Goal: Task Accomplishment & Management: Complete application form

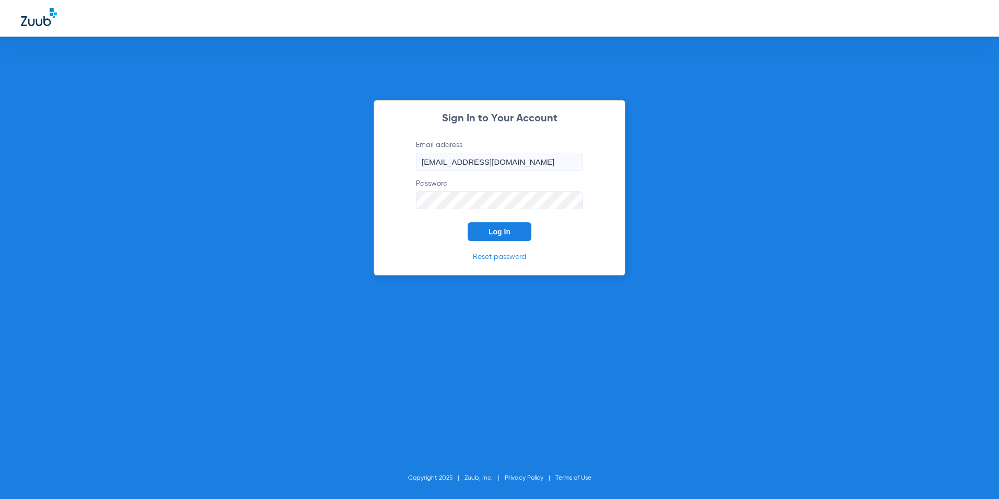
click at [509, 233] on span "Log In" at bounding box center [500, 231] width 22 height 8
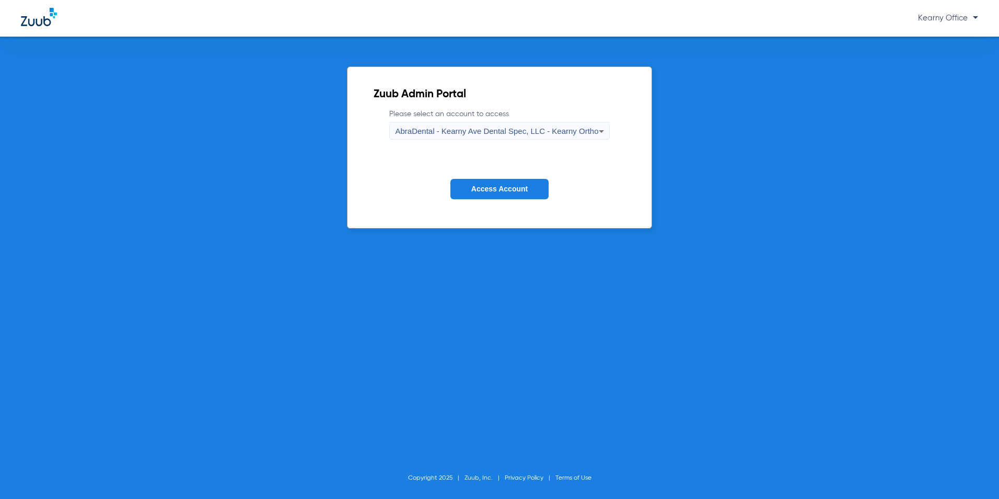
click at [539, 134] on span "AbraDental - Kearny Ave Dental Spec, LLC - Kearny Ortho" at bounding box center [496, 130] width 203 height 9
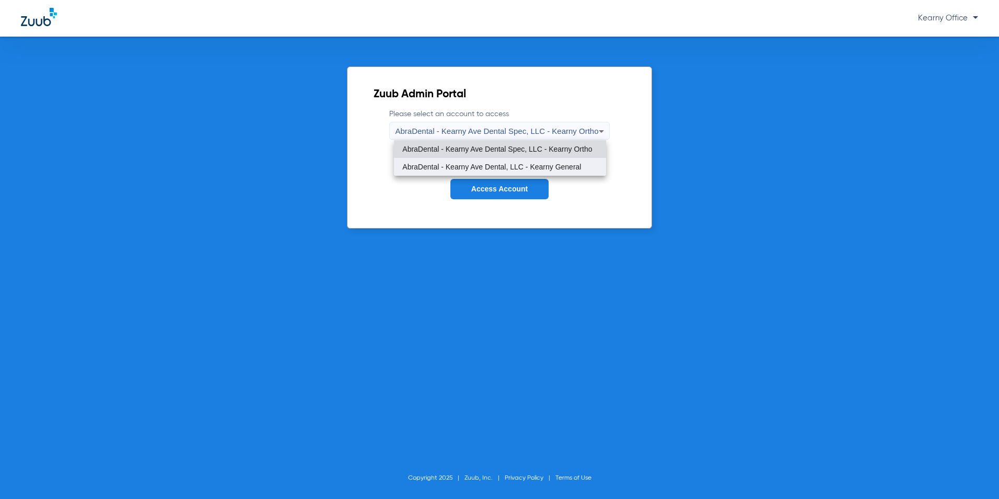
click at [540, 160] on mat-option "AbraDental - Kearny Ave Dental, LLC - Kearny General" at bounding box center [500, 167] width 212 height 18
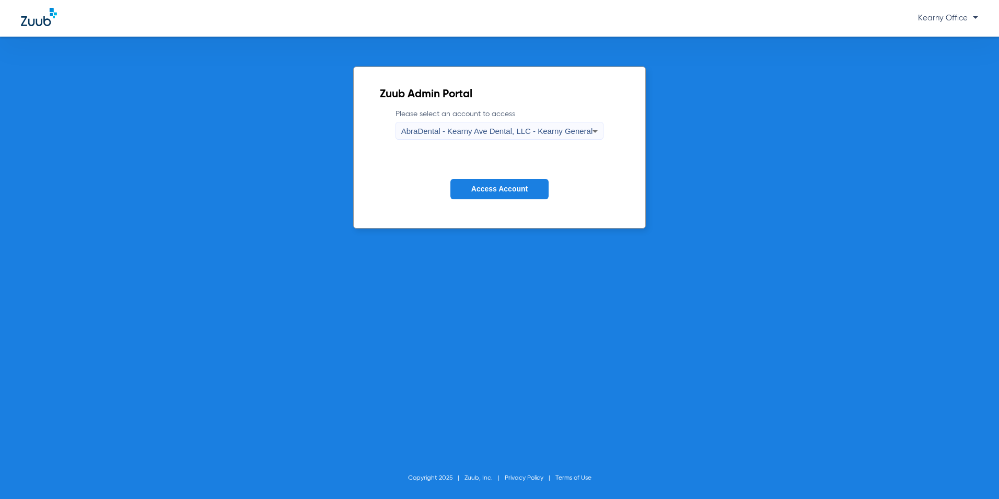
click at [524, 183] on button "Access Account" at bounding box center [500, 189] width 98 height 20
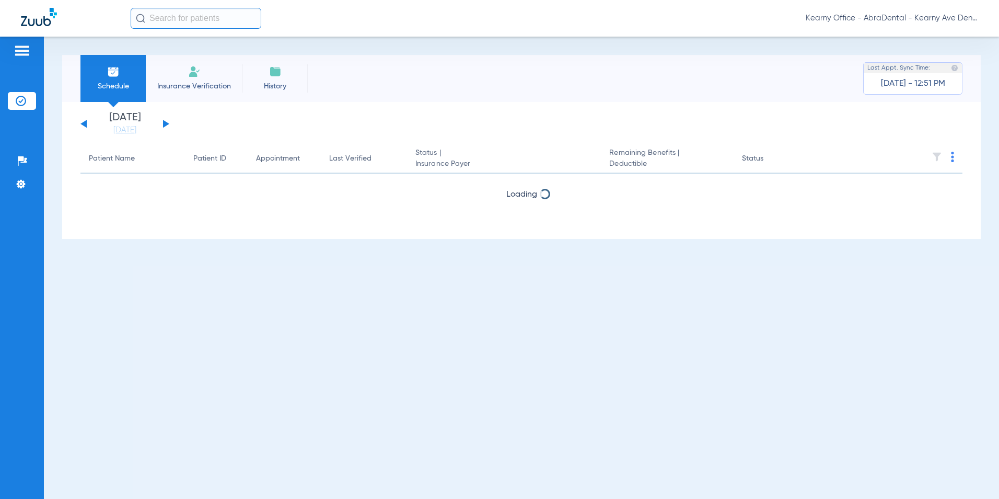
click at [192, 85] on span "Insurance Verification" at bounding box center [194, 86] width 81 height 10
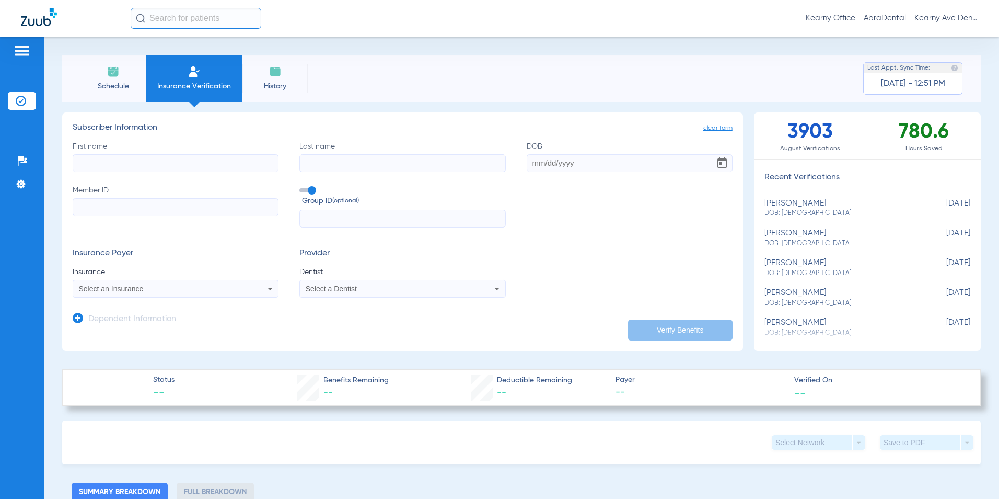
click at [119, 228] on form "First name Last name DOB Member ID Group ID (optional) Insurance Payer Insuranc…" at bounding box center [403, 219] width 660 height 157
click at [119, 208] on input "Member ID" at bounding box center [176, 207] width 206 height 18
paste input "735727882"
type input "735727882"
click at [159, 305] on app-dependent-form "Dependent Information" at bounding box center [403, 314] width 660 height 35
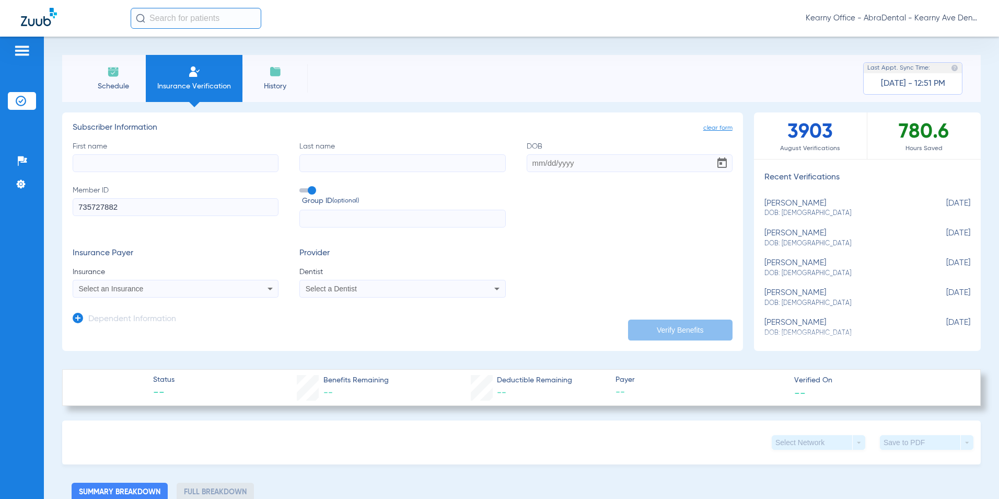
click at [122, 278] on app-form-autocomplete "Insurance Select an Insurance" at bounding box center [176, 282] width 206 height 31
click at [124, 305] on app-dependent-form "Dependent Information" at bounding box center [403, 314] width 660 height 35
click at [127, 290] on span "Select an Insurance" at bounding box center [111, 288] width 65 height 8
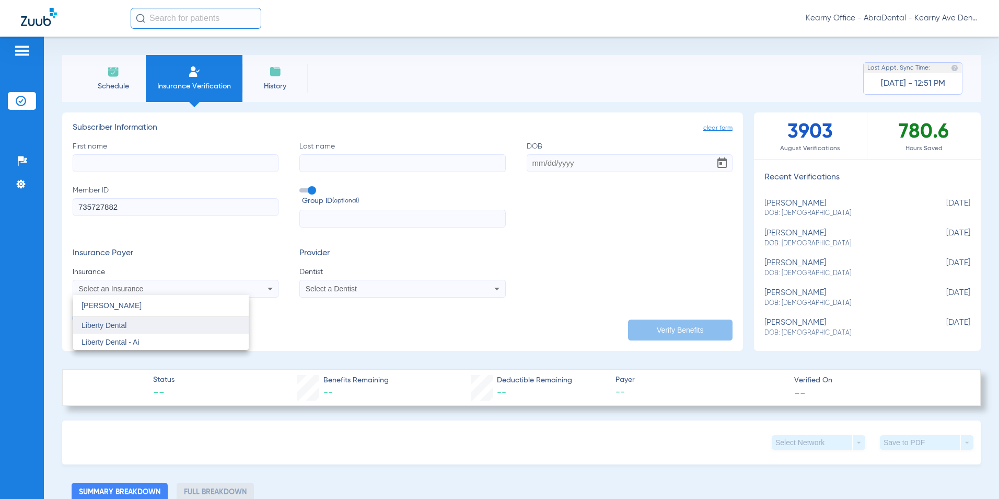
type input "libert"
click at [123, 330] on mat-option "Liberty Dental" at bounding box center [161, 325] width 176 height 17
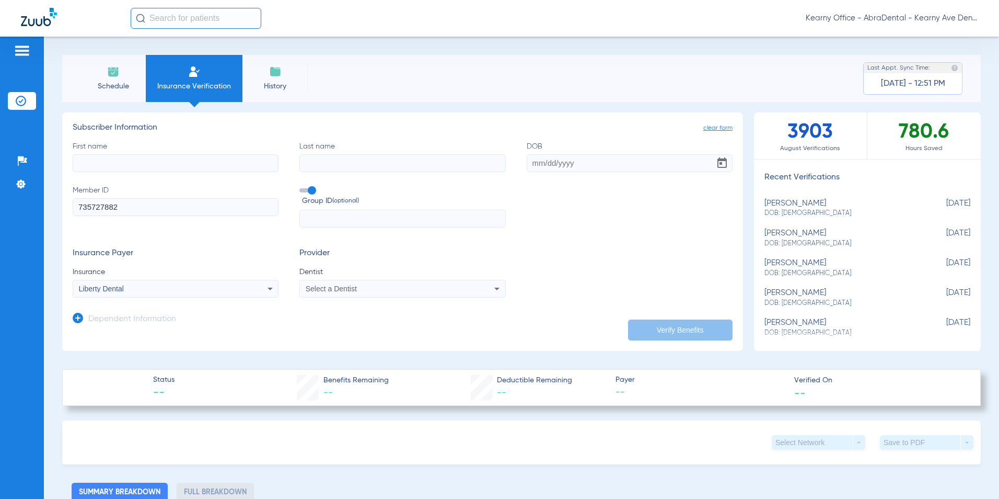
click at [335, 283] on div "Select a Dentist" at bounding box center [402, 288] width 205 height 13
type input "MINS"
click at [351, 327] on span "Minsuk Cha 1073105573" at bounding box center [358, 324] width 102 height 7
click at [110, 169] on input "First name" at bounding box center [176, 163] width 206 height 18
type input "FARRAH"
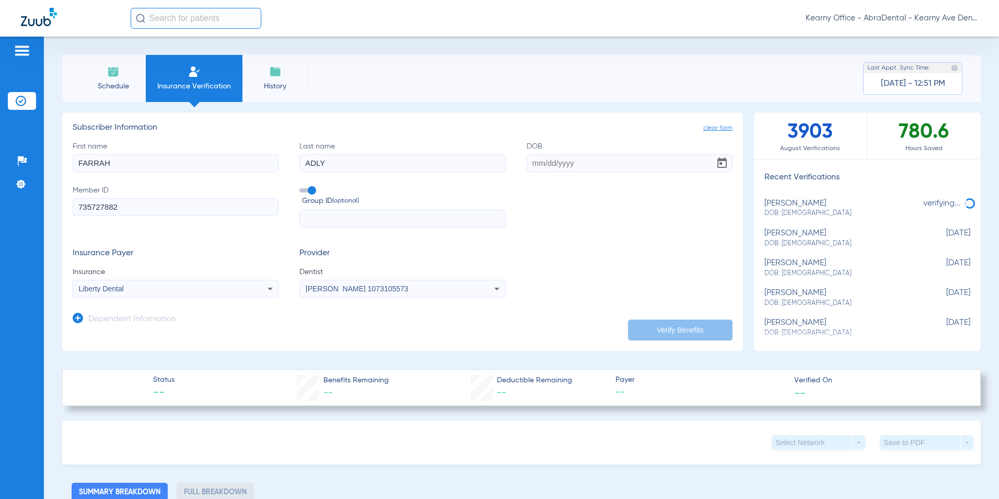
type input "ADLY"
click at [620, 174] on div "First name FARRAH Last name ADLY DOB Member ID 735727882 Group ID (optional)" at bounding box center [403, 184] width 660 height 87
click at [621, 169] on input "DOB" at bounding box center [630, 163] width 206 height 18
type input "07/13/2021"
click at [649, 330] on button "Verify Benefits" at bounding box center [680, 329] width 105 height 21
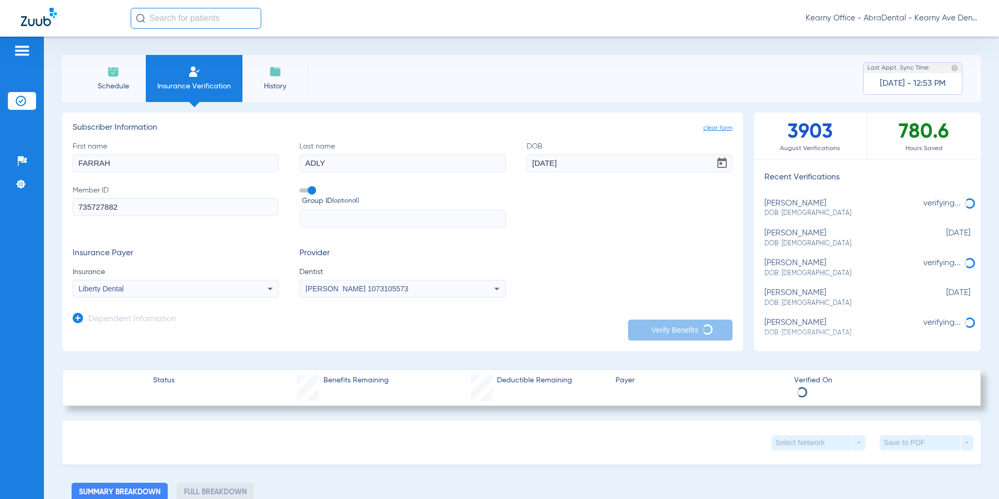
type input "FARRAH"
